Goal: Transaction & Acquisition: Purchase product/service

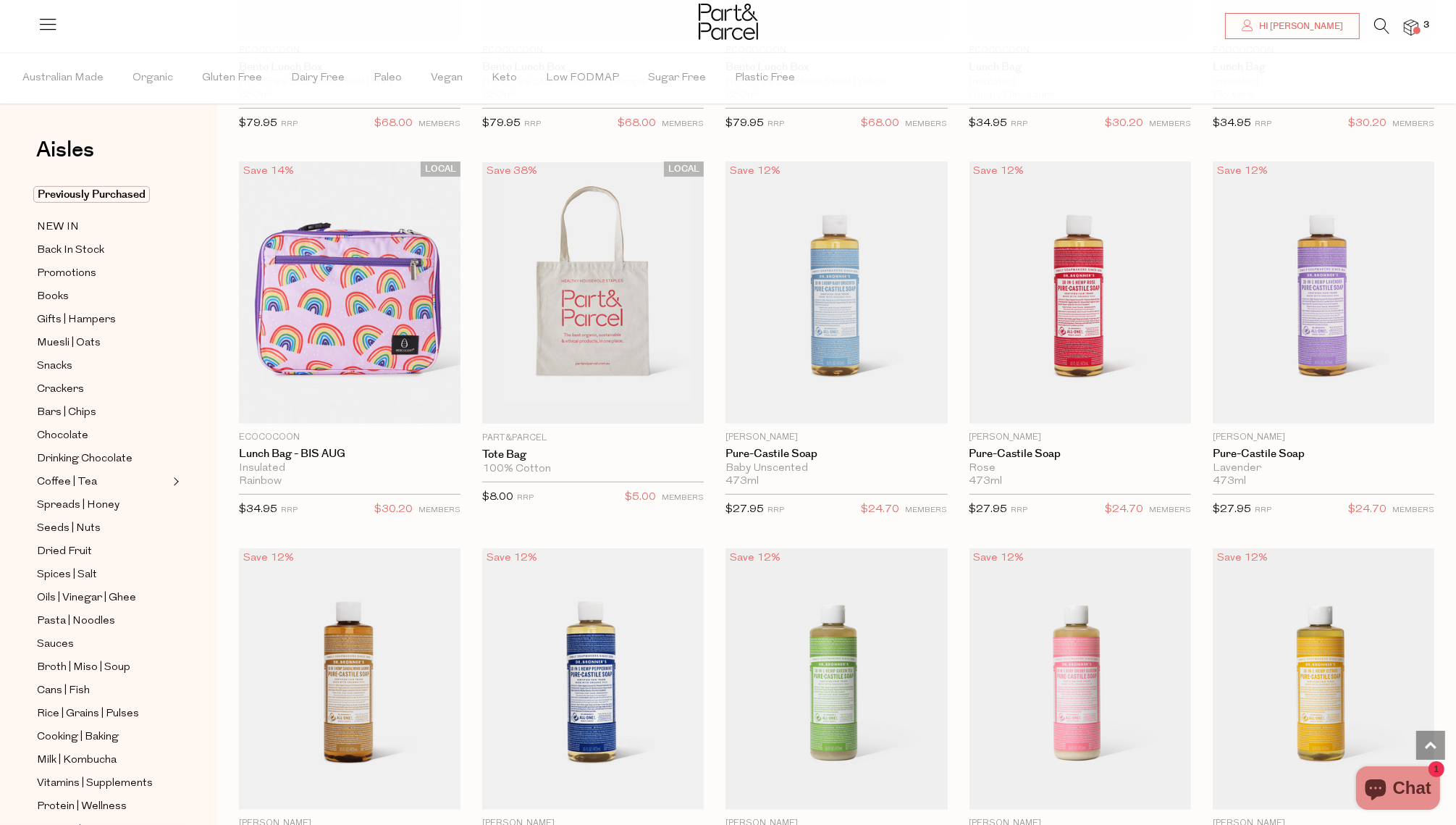
scroll to position [800, 0]
click at [1411, 29] on img at bounding box center [1411, 28] width 14 height 17
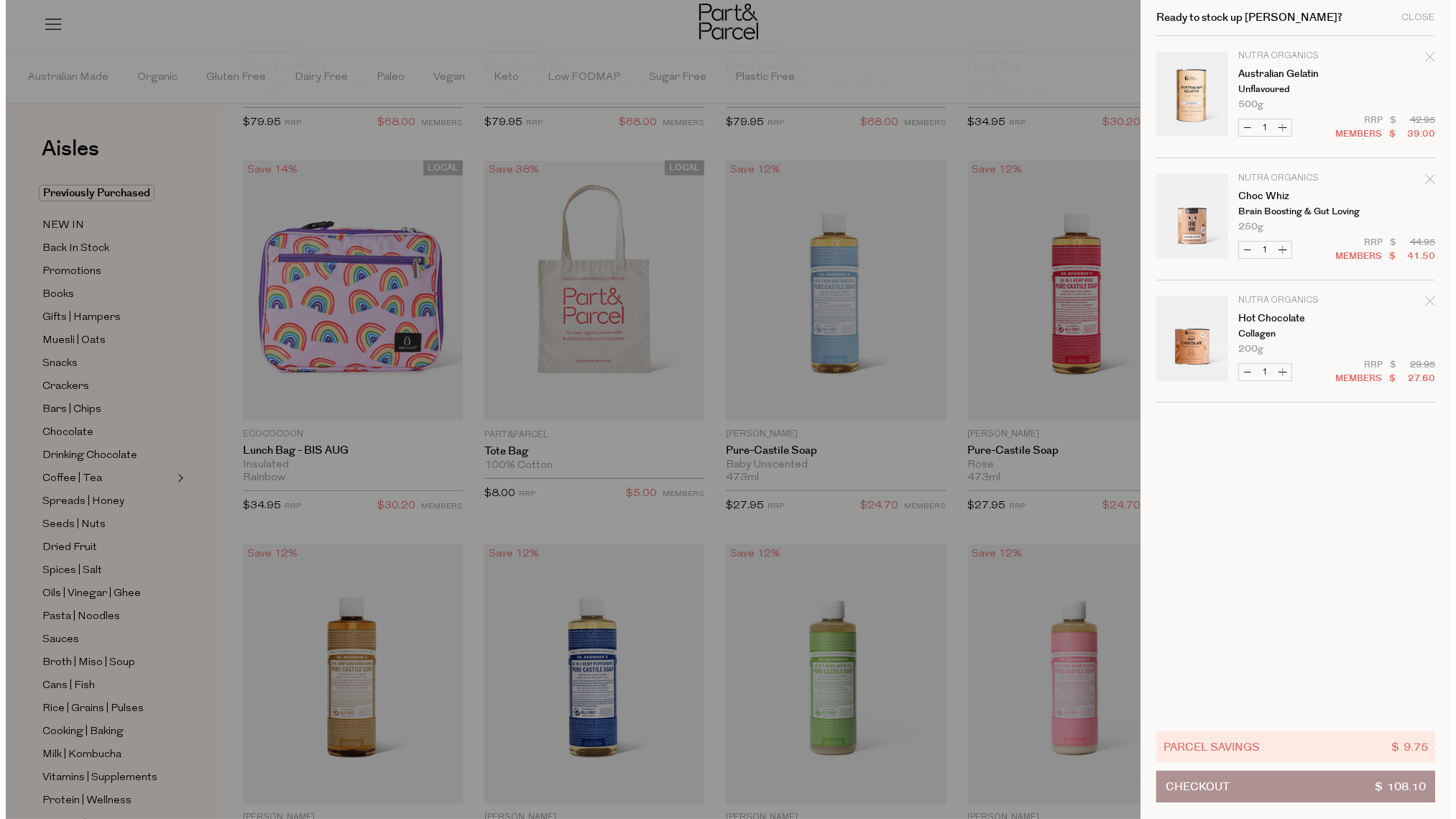
scroll to position [797, 0]
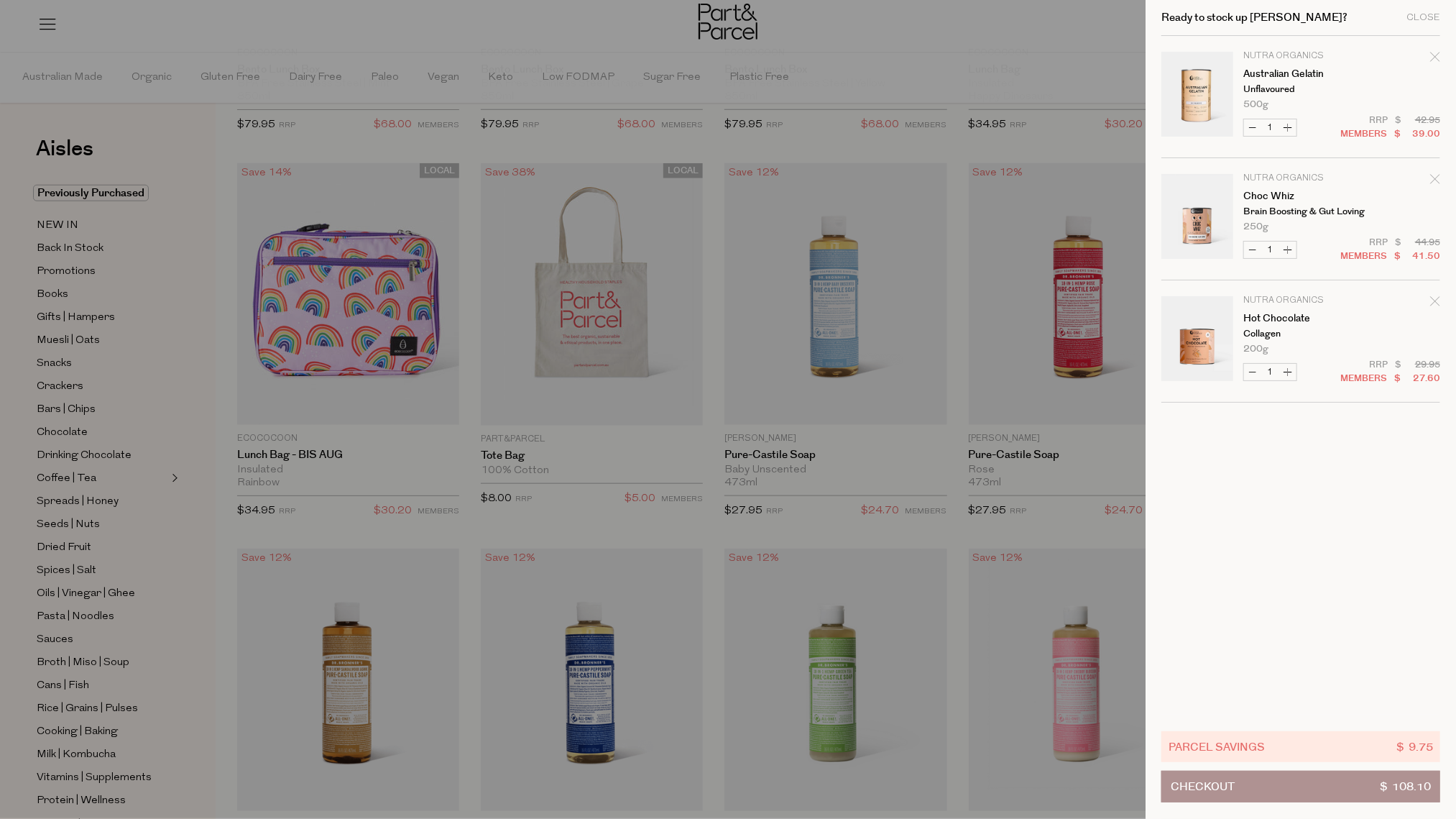
click at [1400, 29] on div "Ready to stock up Brooke? Close" at bounding box center [1300, 18] width 279 height 36
click at [1267, 196] on link "Choc Whiz" at bounding box center [1300, 196] width 112 height 10
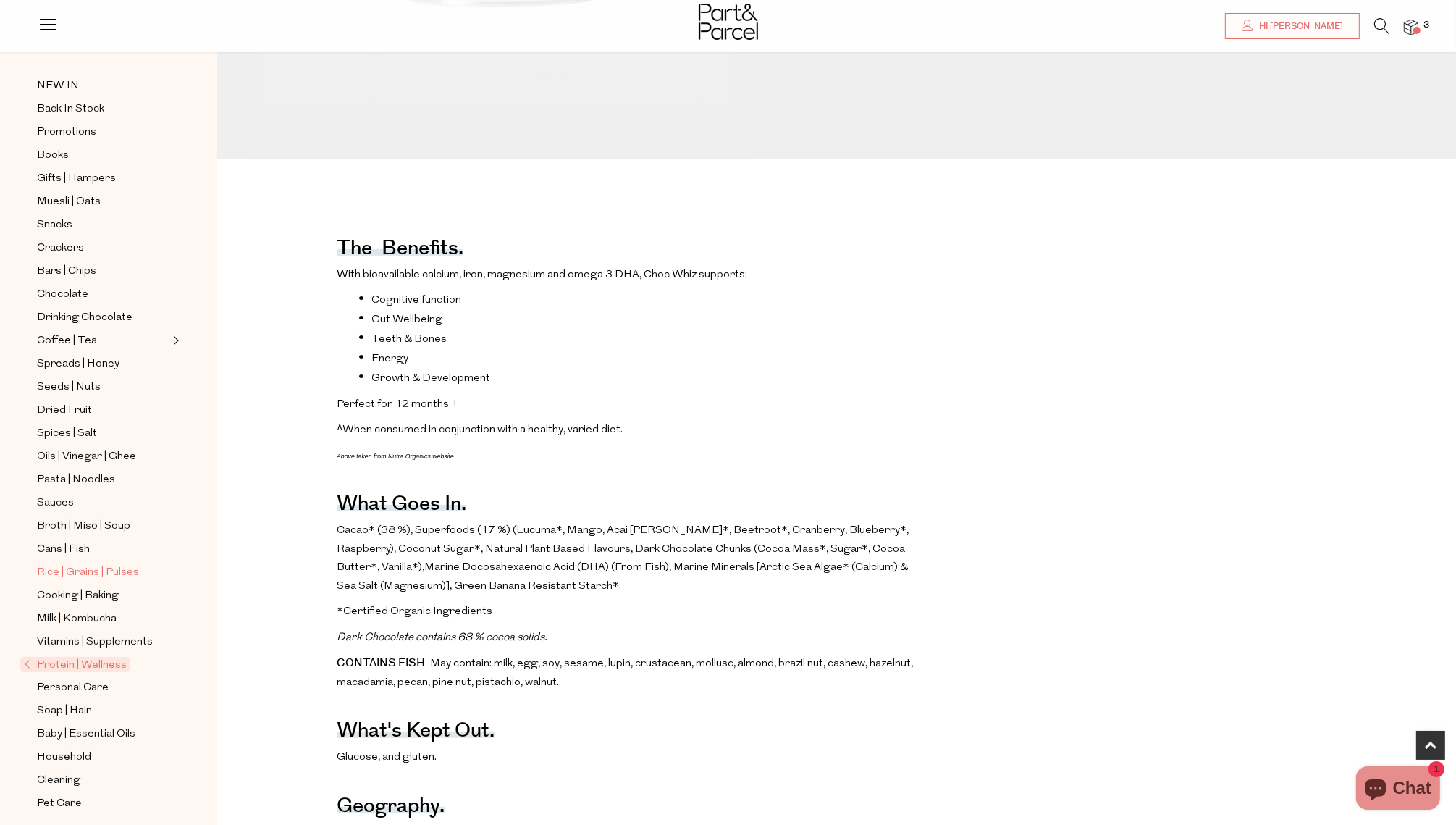
scroll to position [100, 0]
click at [100, 721] on span "Baby | Essential Oils" at bounding box center [85, 727] width 99 height 18
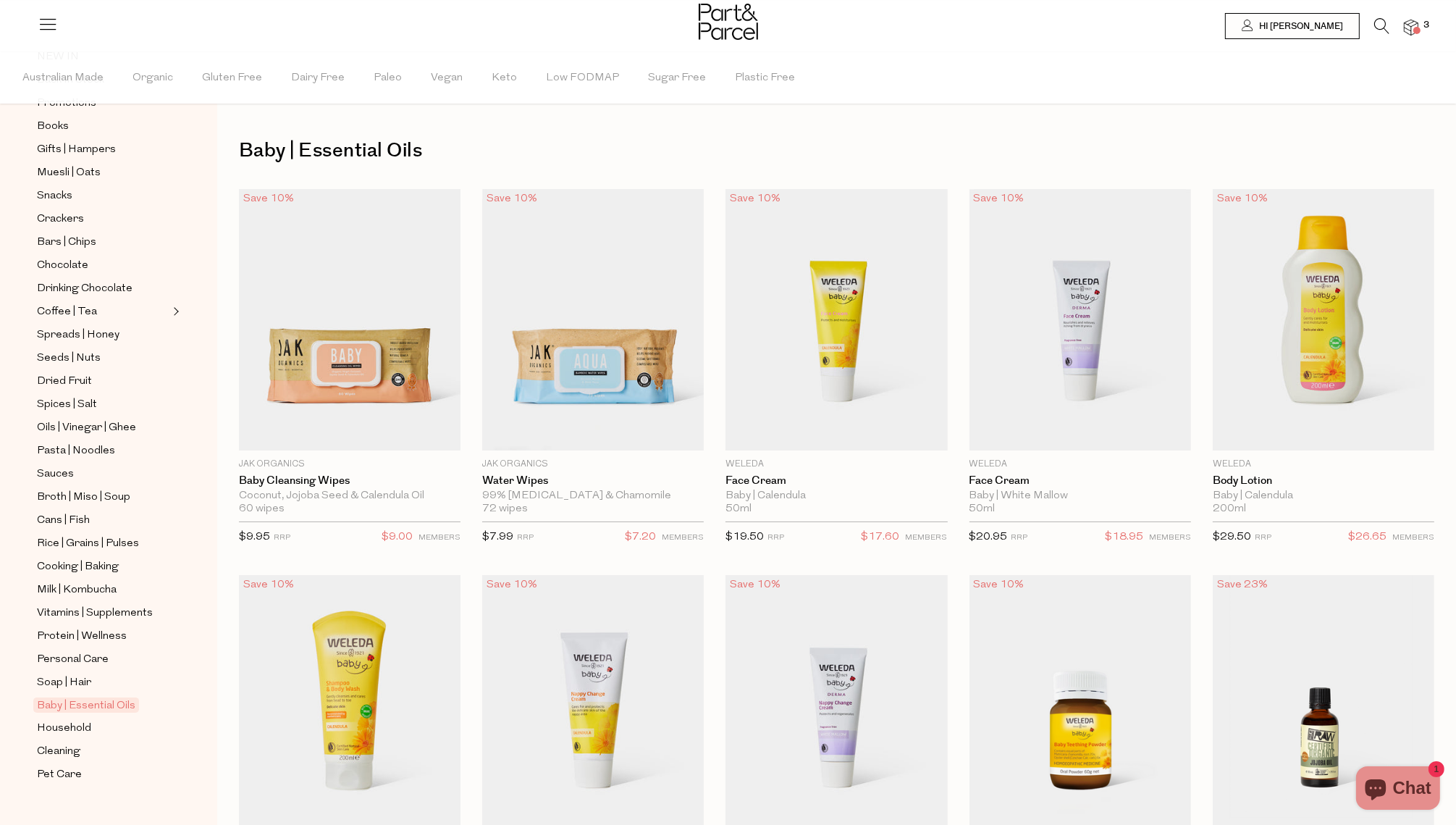
click at [1405, 38] on div at bounding box center [728, 23] width 1456 height 47
click at [1413, 28] on img at bounding box center [1411, 28] width 14 height 17
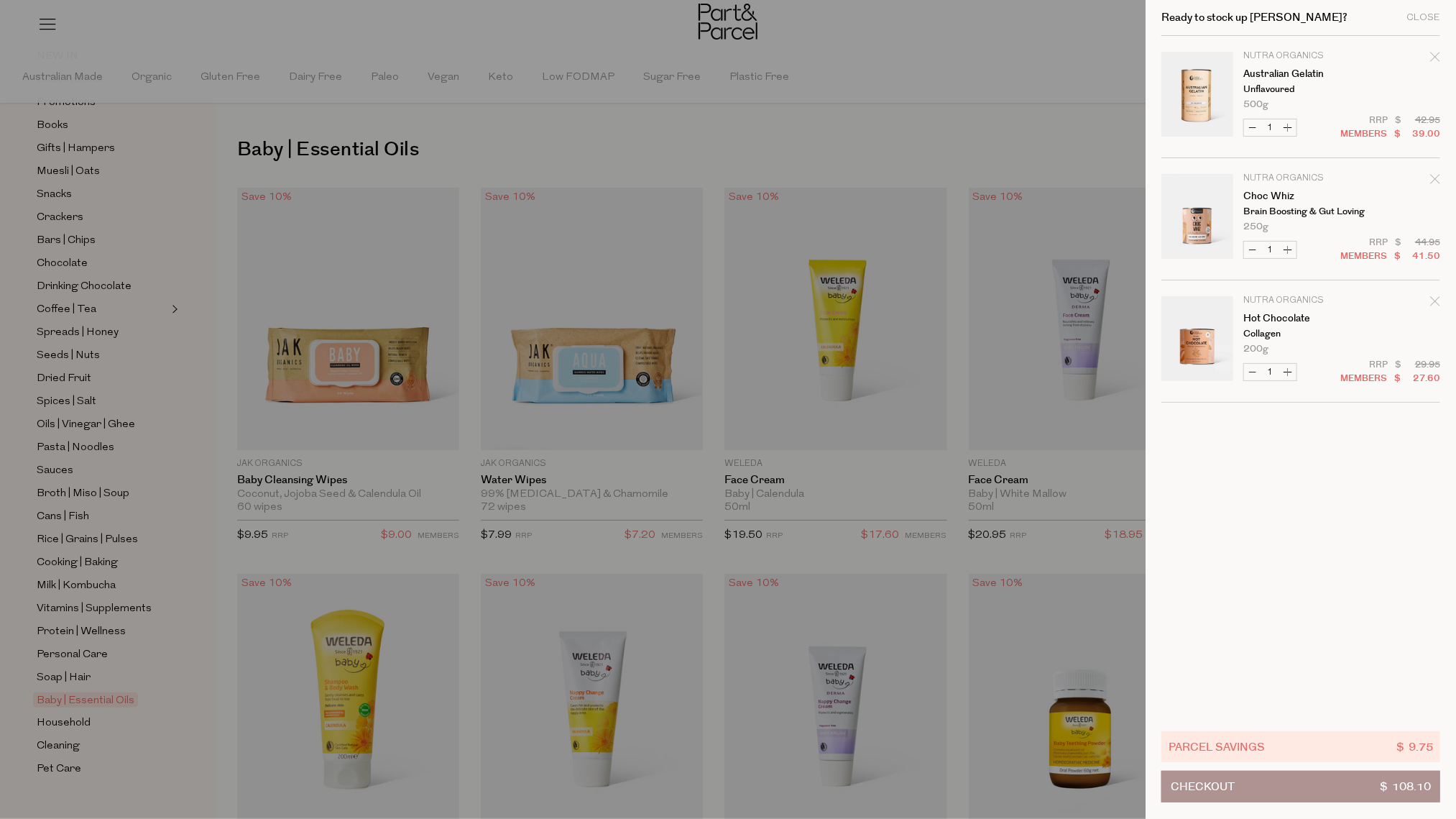
click at [1432, 178] on icon "Remove Choc Whiz" at bounding box center [1435, 179] width 10 height 10
